Goal: Task Accomplishment & Management: Use online tool/utility

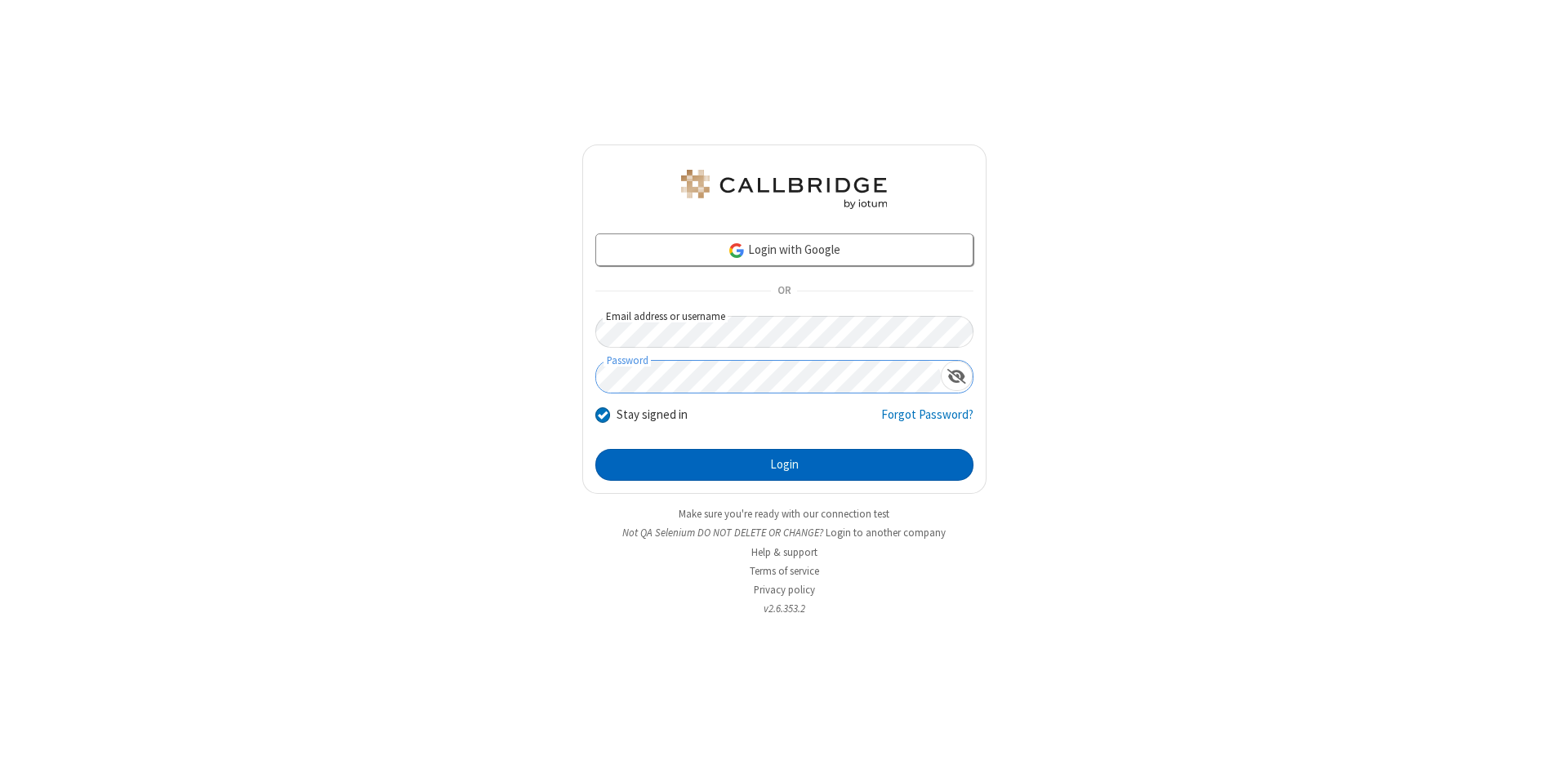
click at [784, 465] on button "Login" at bounding box center [785, 465] width 378 height 33
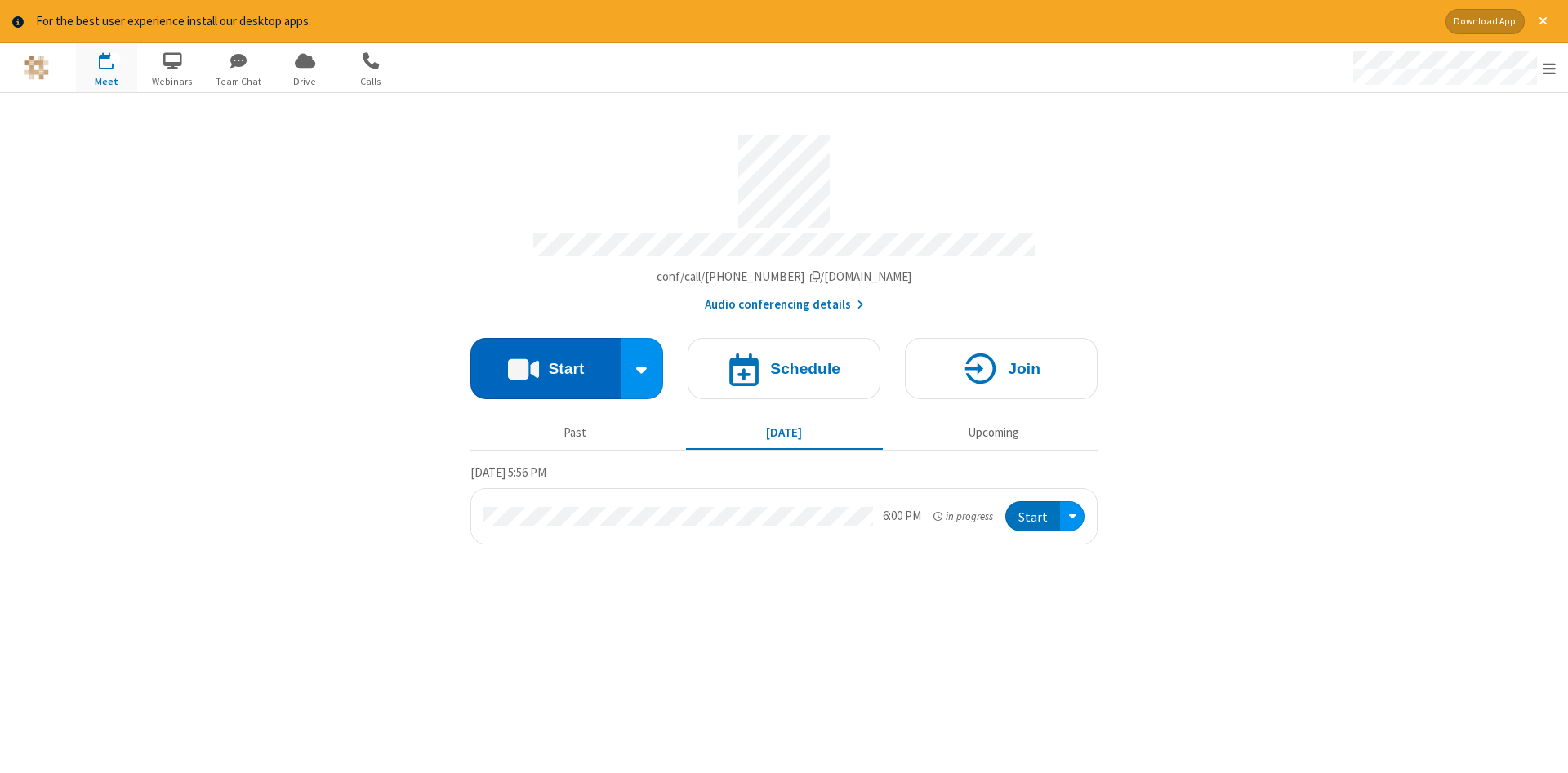
click at [545, 362] on button "Start" at bounding box center [545, 369] width 151 height 61
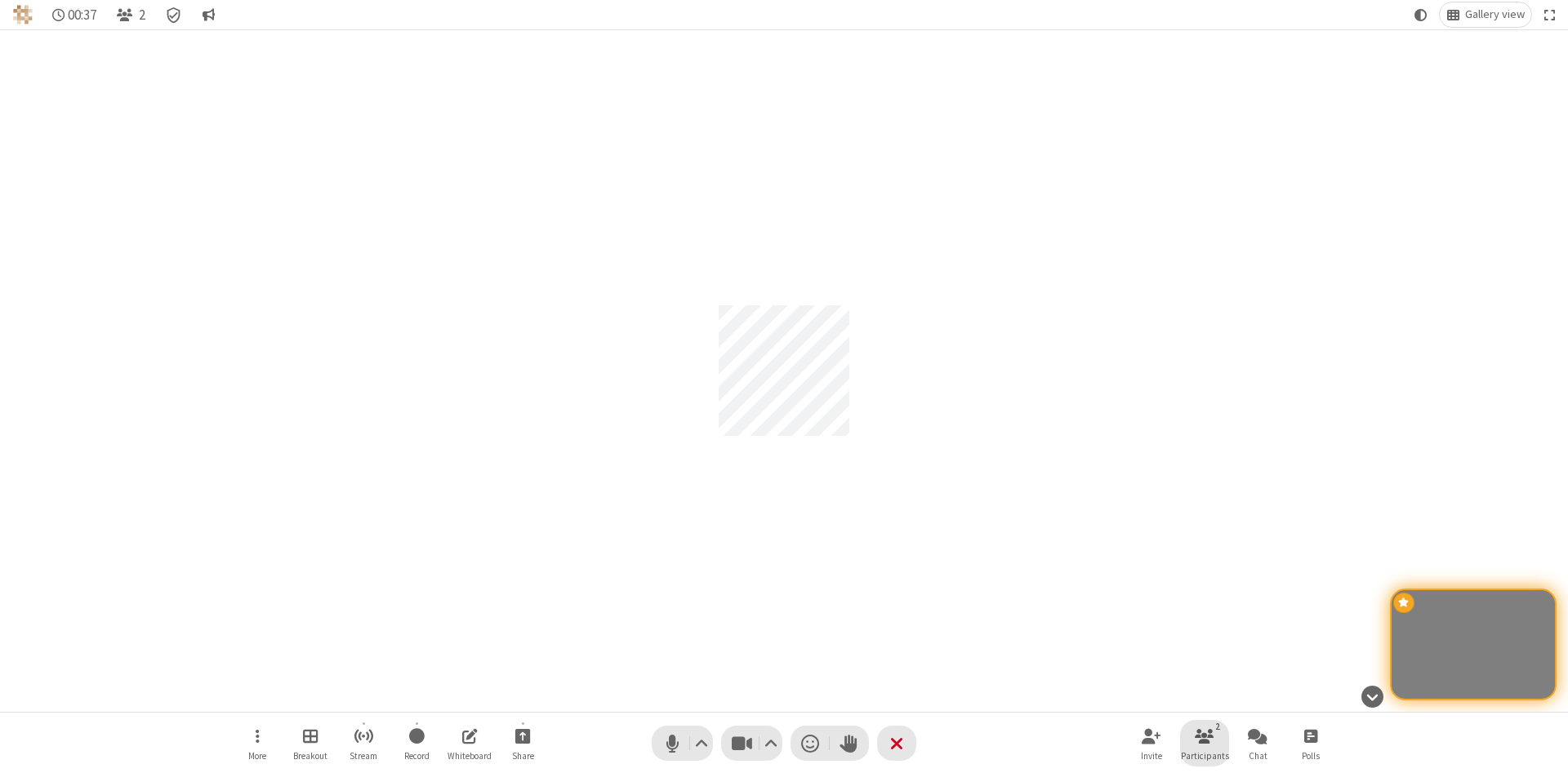
click at [1205, 755] on span "Participants" at bounding box center [1205, 756] width 49 height 10
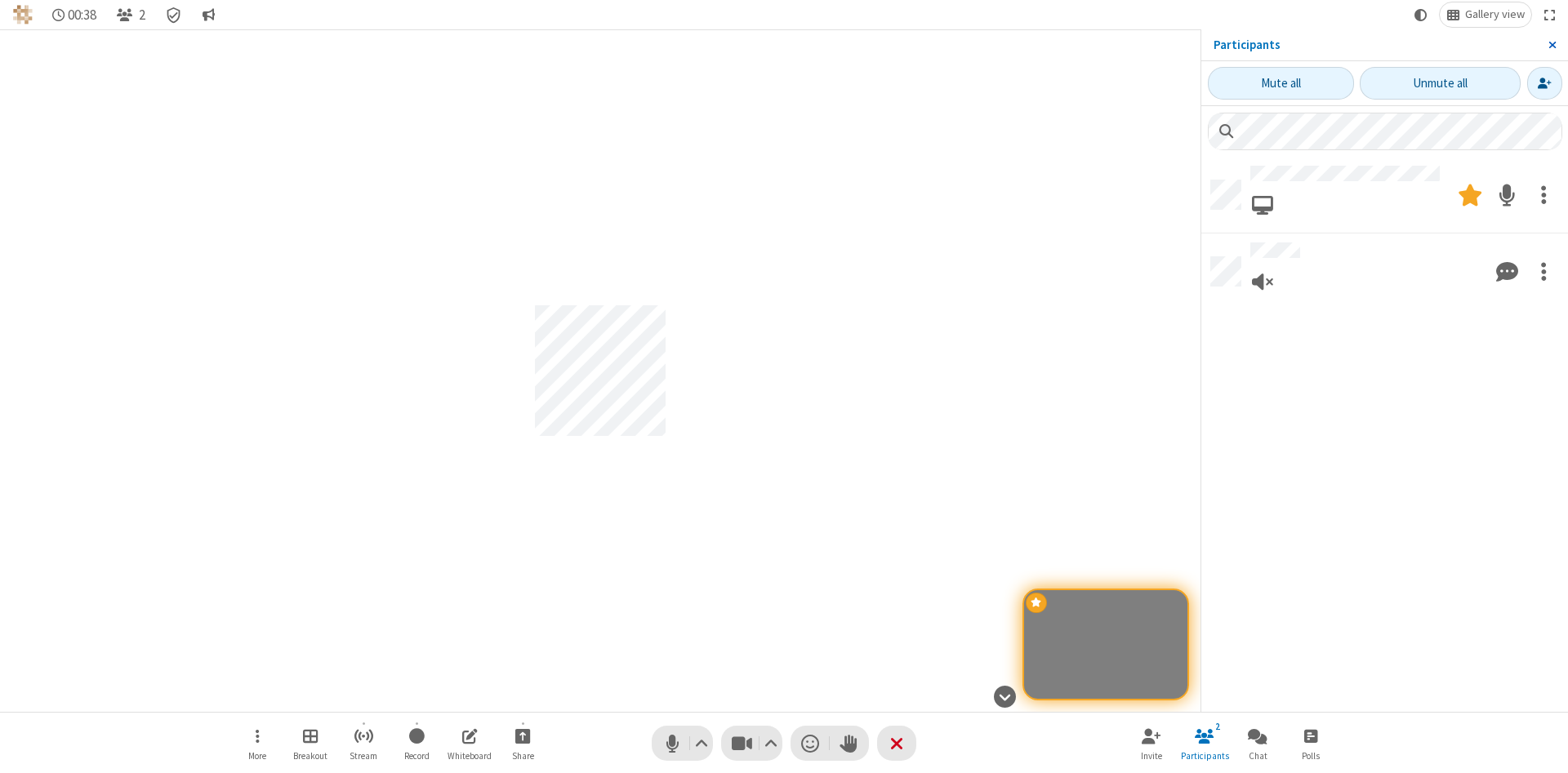
click at [1552, 45] on span "Close sidebar" at bounding box center [1553, 45] width 8 height 13
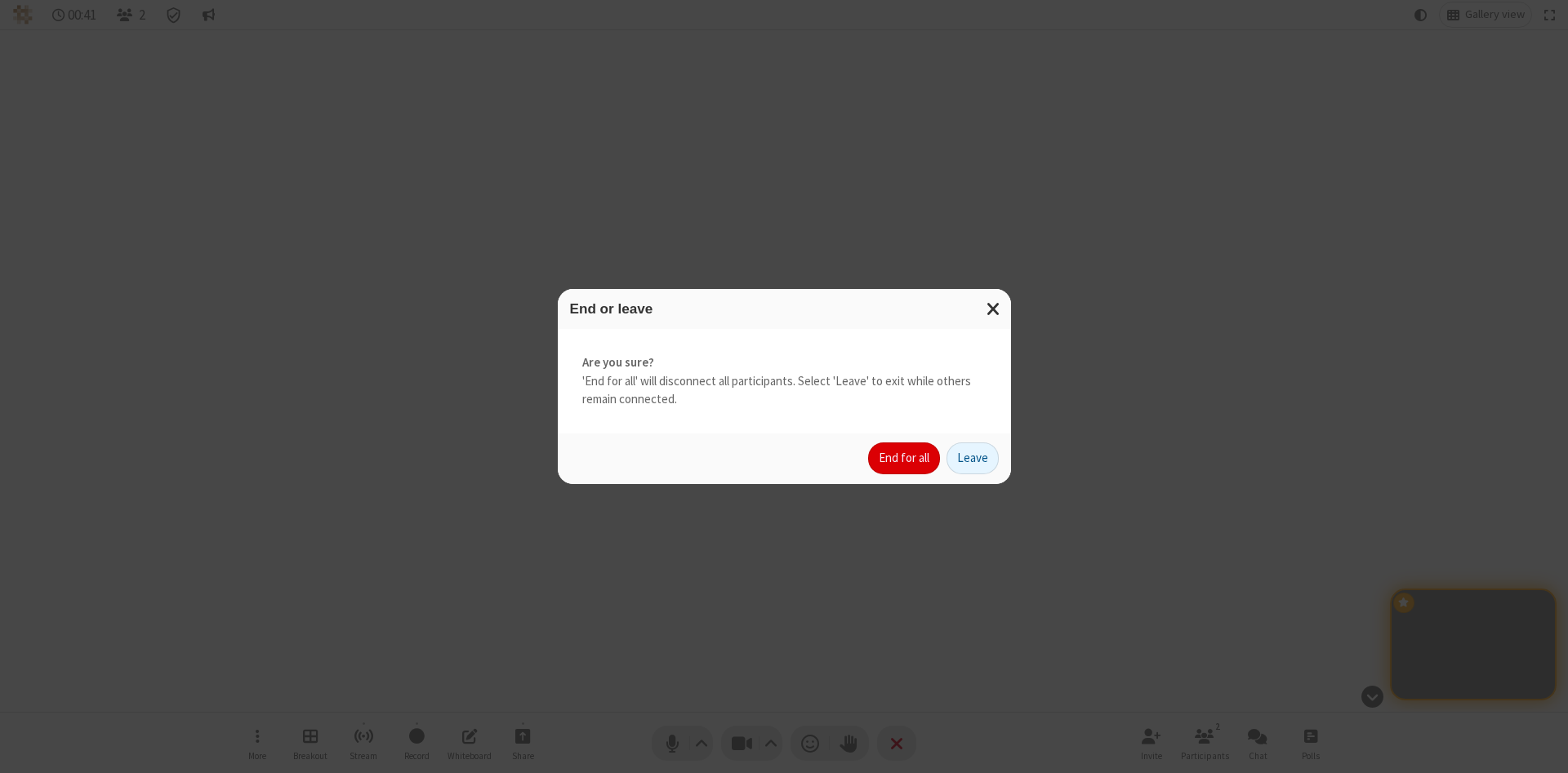
click at [905, 458] on button "End for all" at bounding box center [904, 458] width 72 height 33
